Goal: Task Accomplishment & Management: Manage account settings

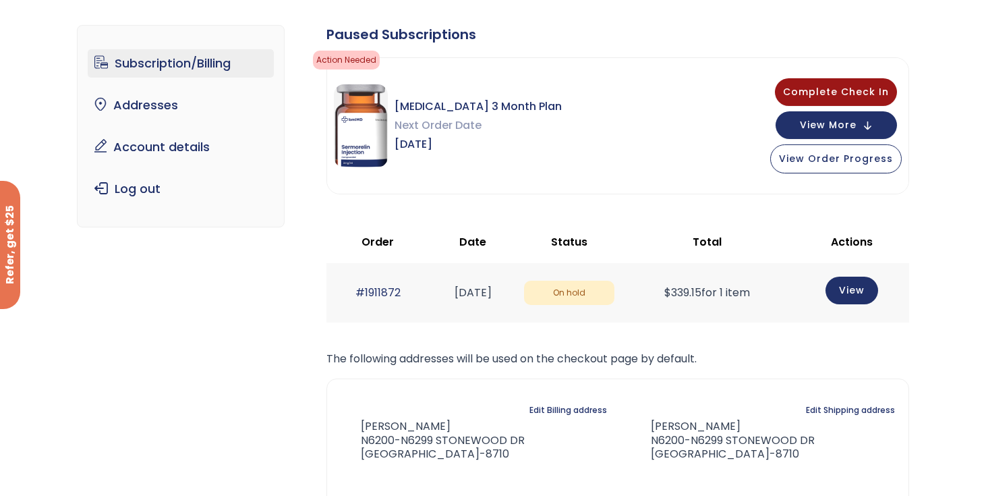
scroll to position [84, 0]
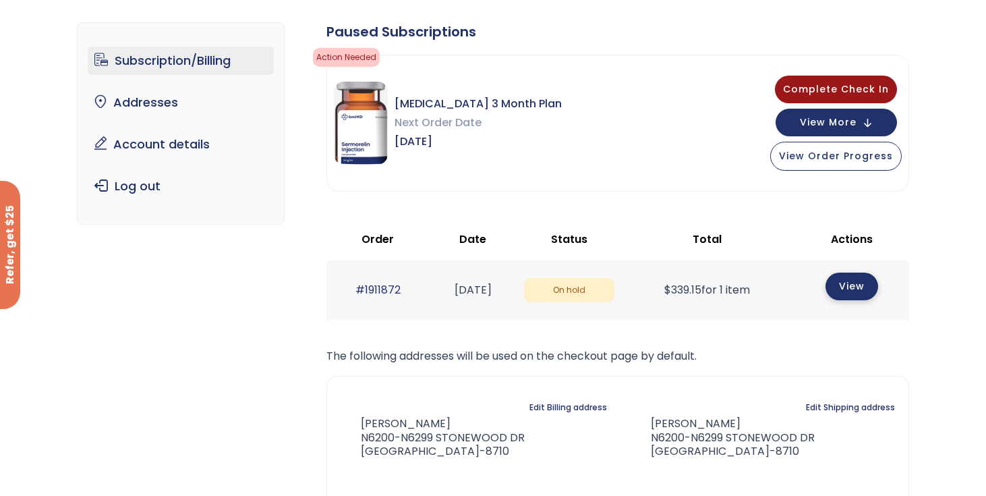
click at [850, 288] on link "View" at bounding box center [851, 286] width 53 height 28
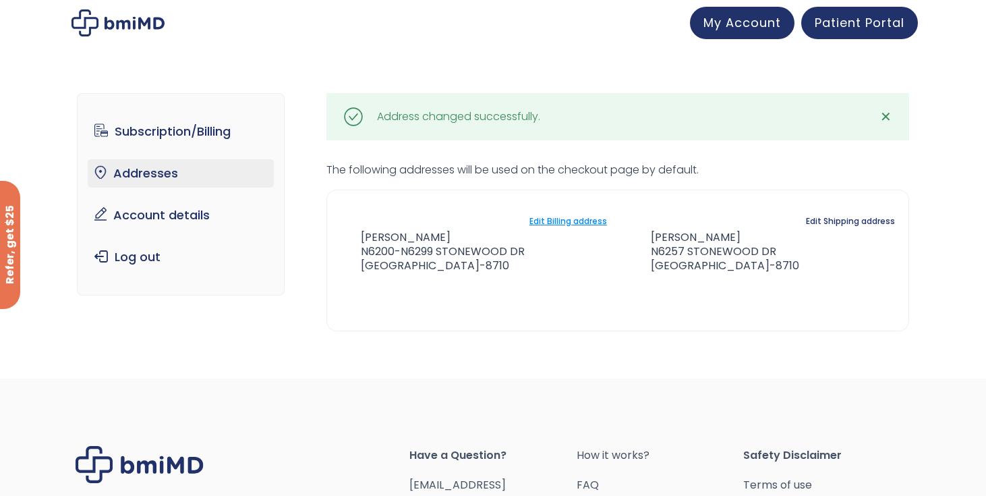
click at [547, 220] on link "Edit Billing address" at bounding box center [568, 221] width 78 height 19
